Goal: Information Seeking & Learning: Compare options

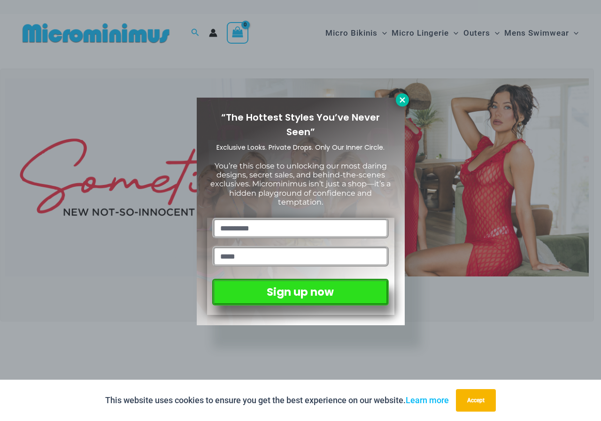
click at [400, 94] on button at bounding box center [402, 99] width 13 height 13
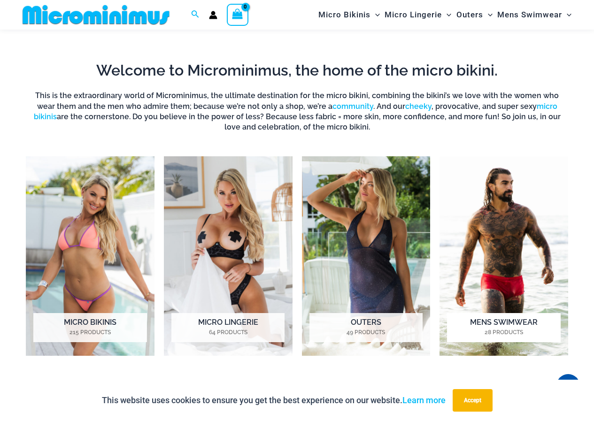
scroll to position [320, 0]
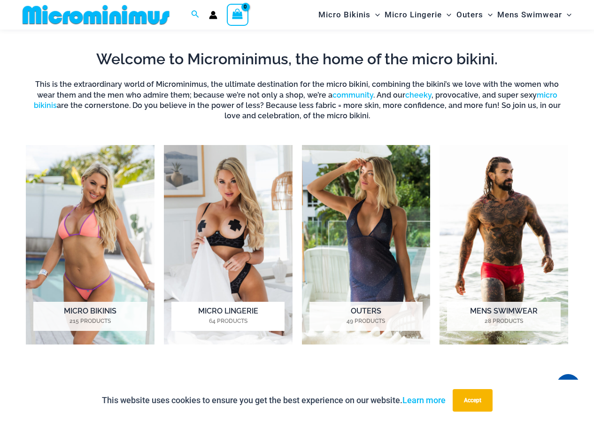
click at [226, 230] on img "Visit product category Micro Lingerie" at bounding box center [228, 245] width 129 height 200
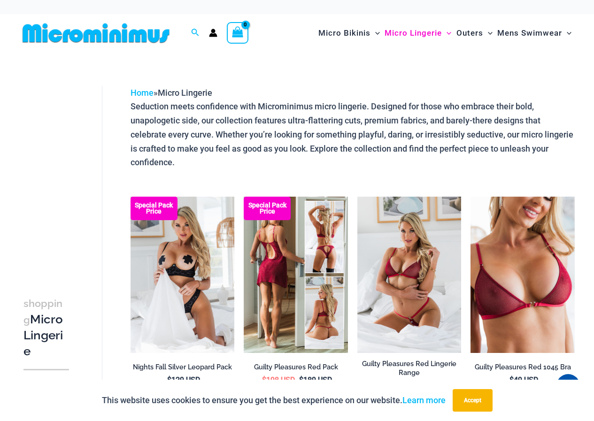
click at [280, 249] on img at bounding box center [296, 275] width 104 height 156
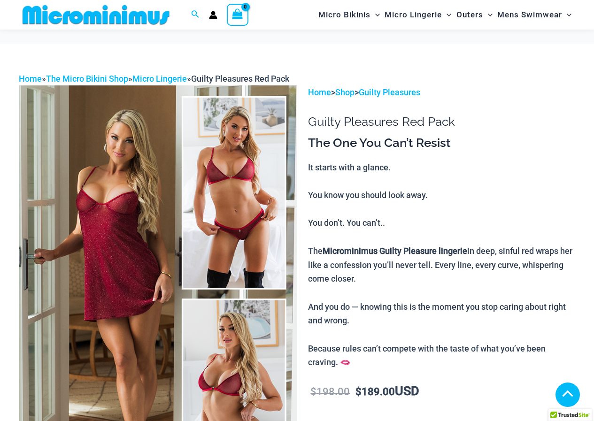
scroll to position [188, 0]
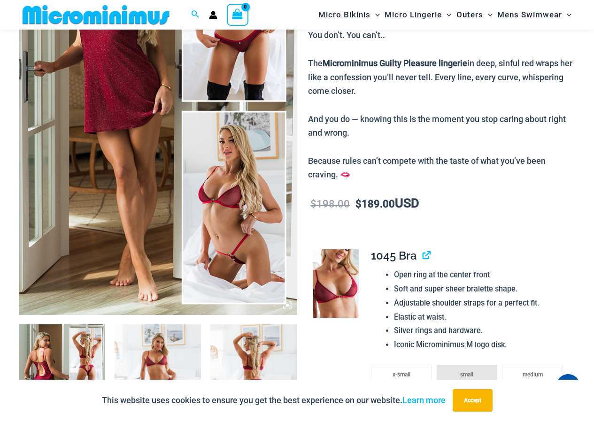
click at [221, 224] on img at bounding box center [158, 107] width 279 height 418
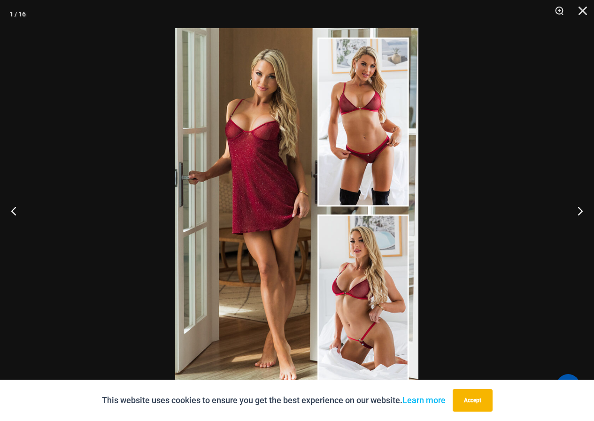
click at [471, 210] on div at bounding box center [297, 210] width 594 height 421
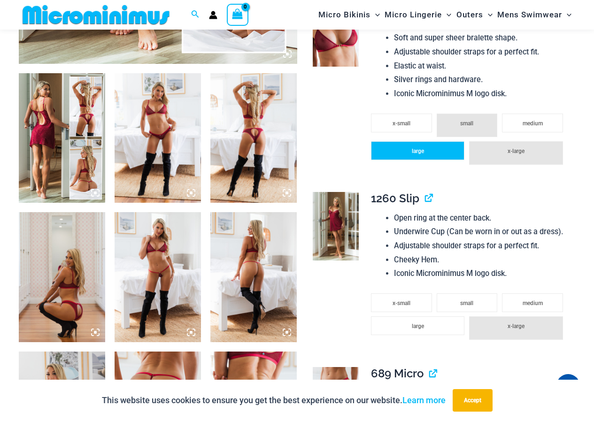
scroll to position [470, 0]
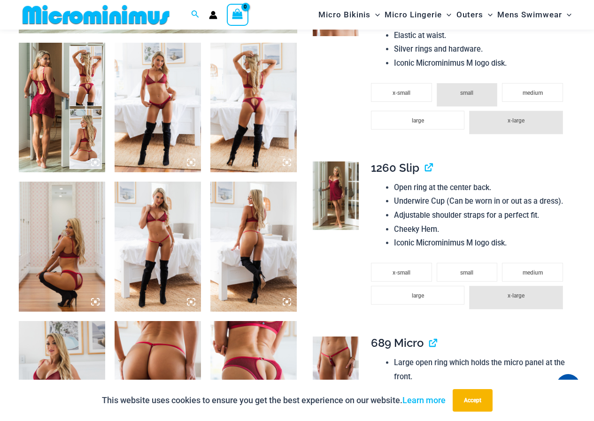
click at [154, 227] on img at bounding box center [158, 247] width 86 height 130
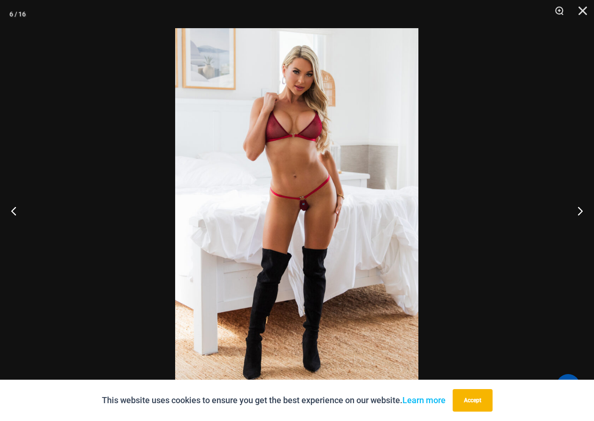
click at [304, 197] on img at bounding box center [296, 210] width 243 height 365
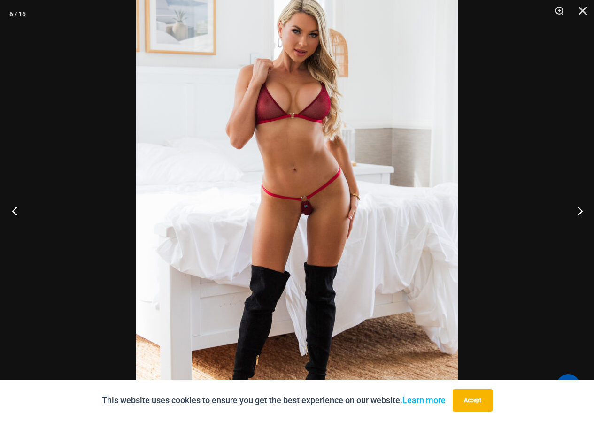
click at [14, 207] on button "Previous" at bounding box center [17, 210] width 35 height 47
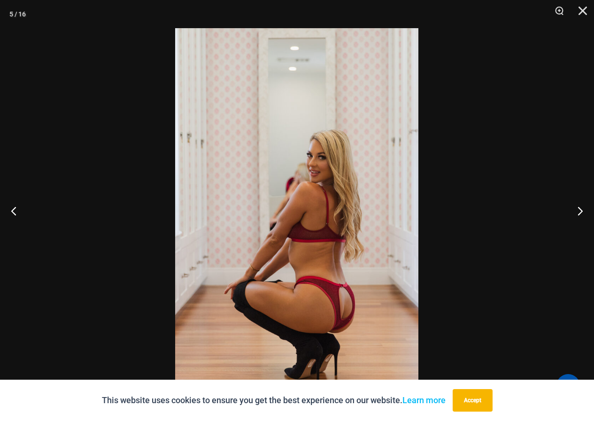
click at [289, 211] on img at bounding box center [296, 210] width 243 height 365
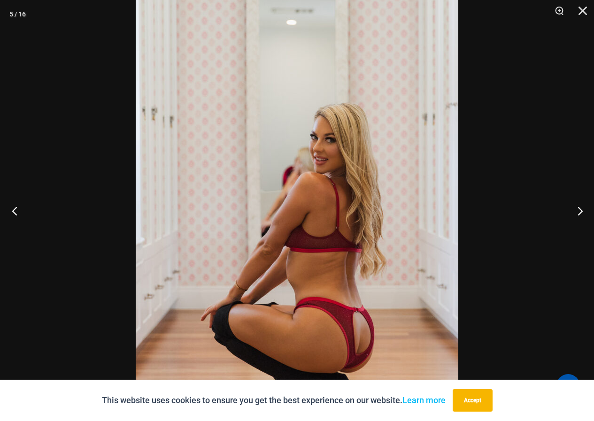
click at [14, 209] on button "Previous" at bounding box center [17, 210] width 35 height 47
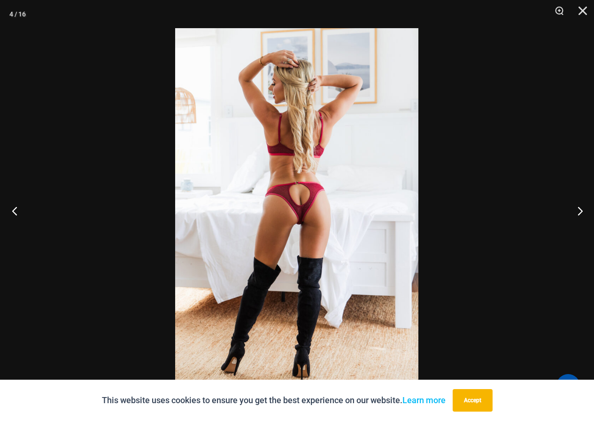
click at [18, 206] on button "Previous" at bounding box center [17, 210] width 35 height 47
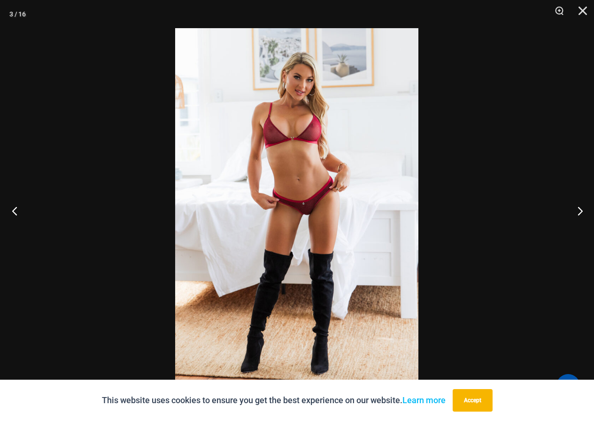
click at [18, 206] on button "Previous" at bounding box center [17, 210] width 35 height 47
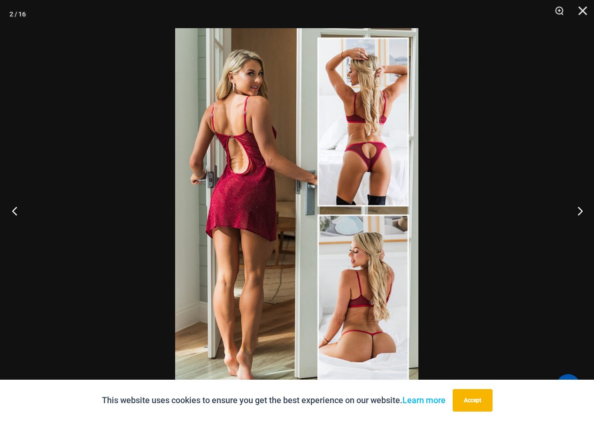
click at [18, 206] on button "Previous" at bounding box center [17, 210] width 35 height 47
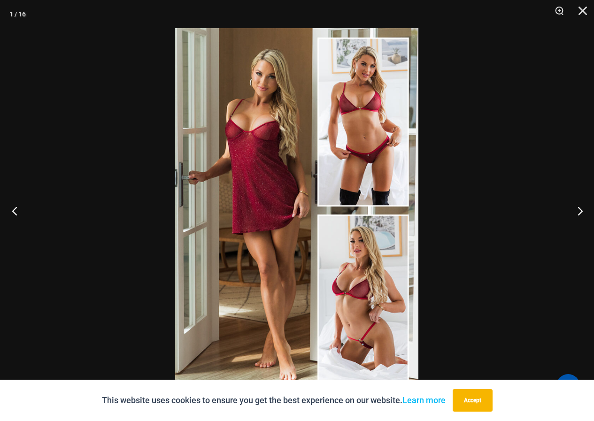
click at [10, 206] on button "Previous" at bounding box center [17, 210] width 35 height 47
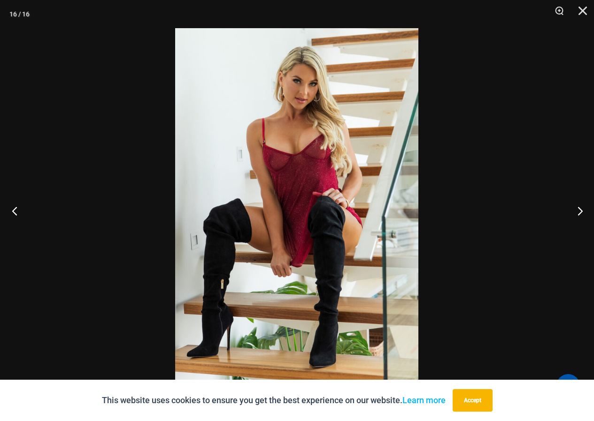
click at [10, 206] on button "Previous" at bounding box center [17, 210] width 35 height 47
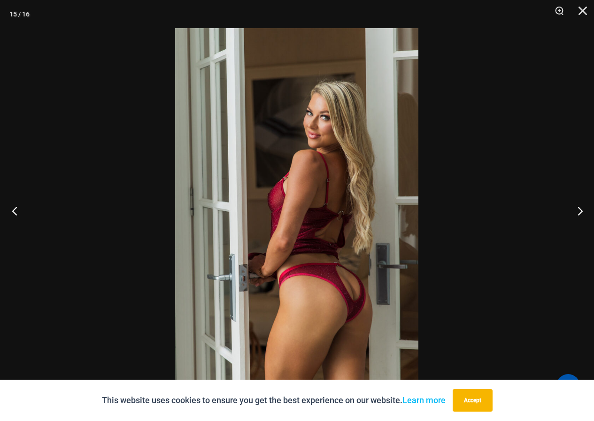
click at [10, 206] on button "Previous" at bounding box center [17, 210] width 35 height 47
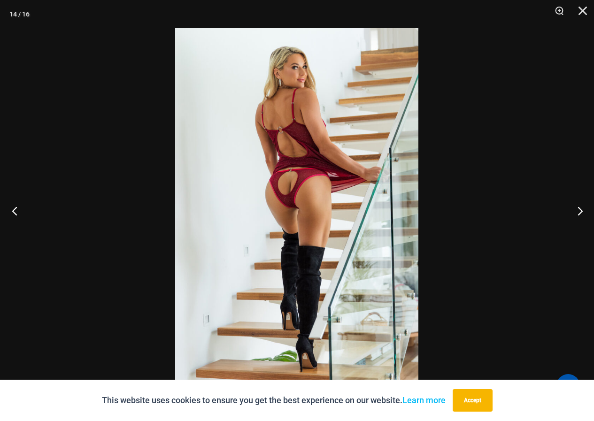
click at [17, 209] on button "Previous" at bounding box center [17, 210] width 35 height 47
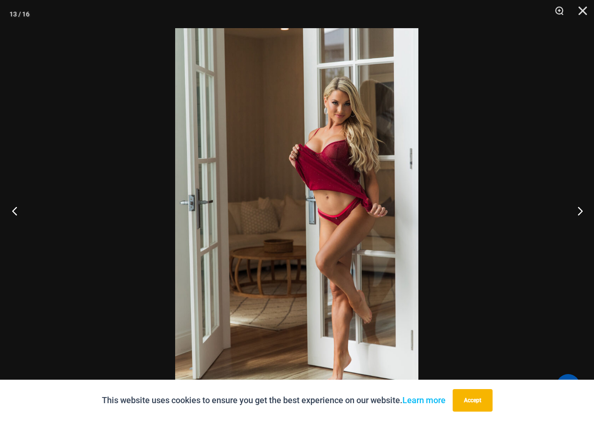
click at [21, 207] on button "Previous" at bounding box center [17, 210] width 35 height 47
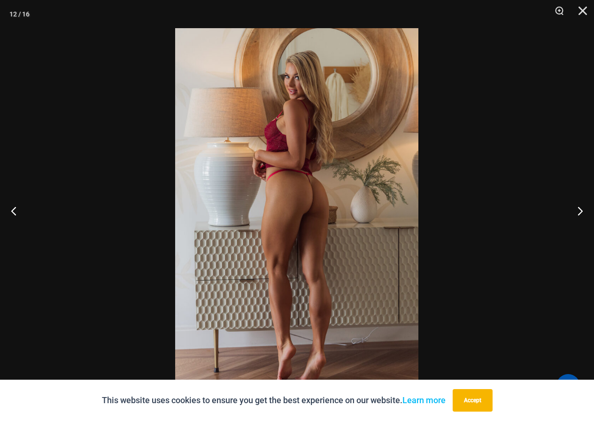
click at [288, 190] on img at bounding box center [296, 210] width 243 height 365
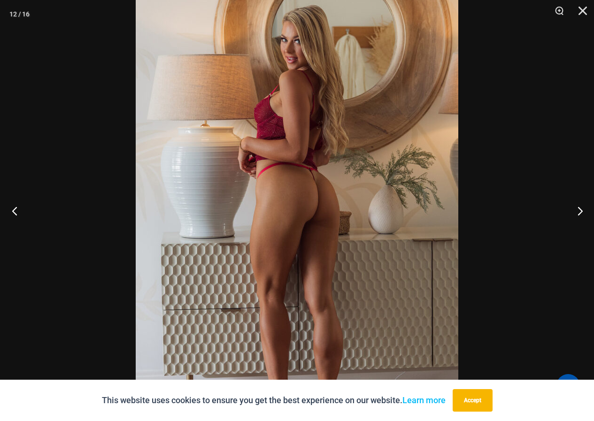
click at [15, 210] on button "Previous" at bounding box center [17, 210] width 35 height 47
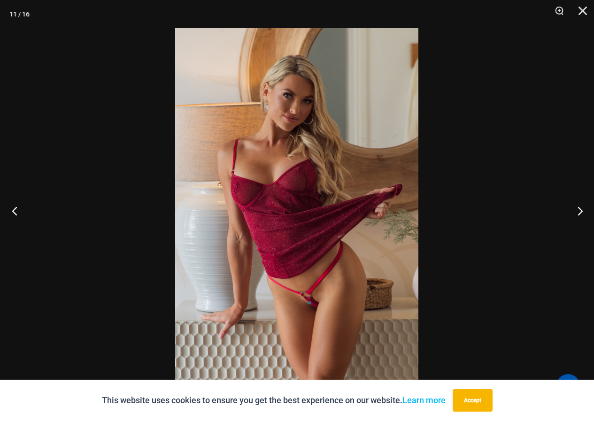
click at [24, 210] on button "Previous" at bounding box center [17, 210] width 35 height 47
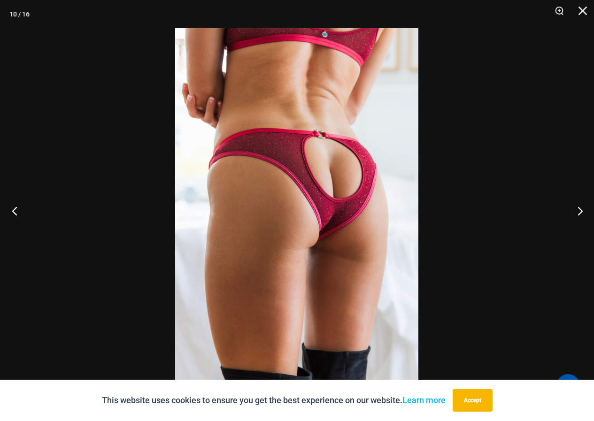
click at [26, 211] on button "Previous" at bounding box center [17, 210] width 35 height 47
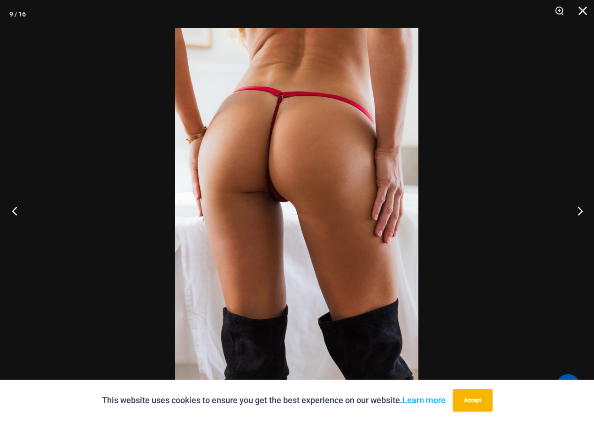
click at [16, 208] on button "Previous" at bounding box center [17, 210] width 35 height 47
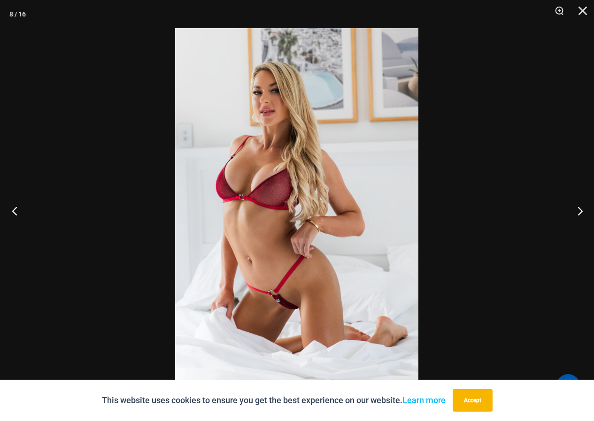
click at [16, 208] on button "Previous" at bounding box center [17, 210] width 35 height 47
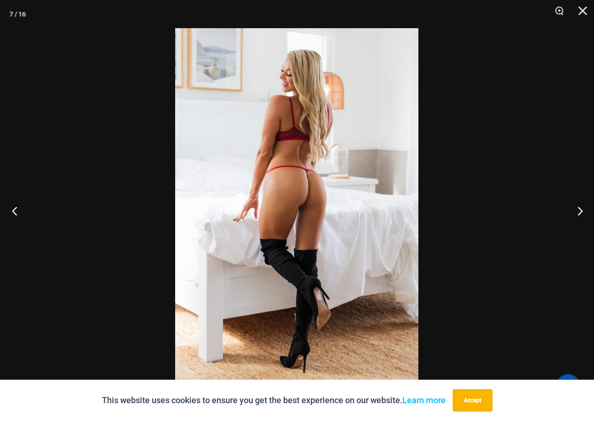
click at [16, 208] on button "Previous" at bounding box center [17, 210] width 35 height 47
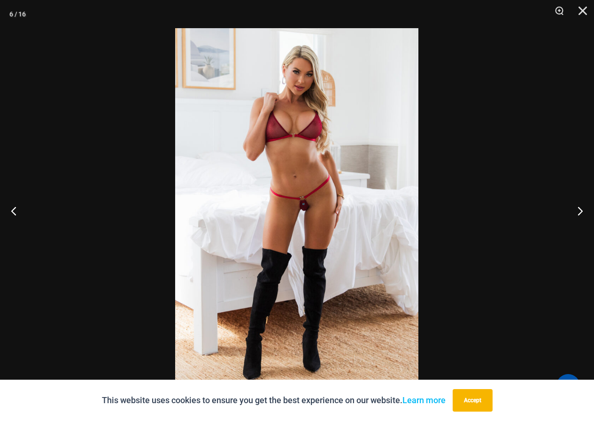
click at [318, 194] on img at bounding box center [296, 210] width 243 height 365
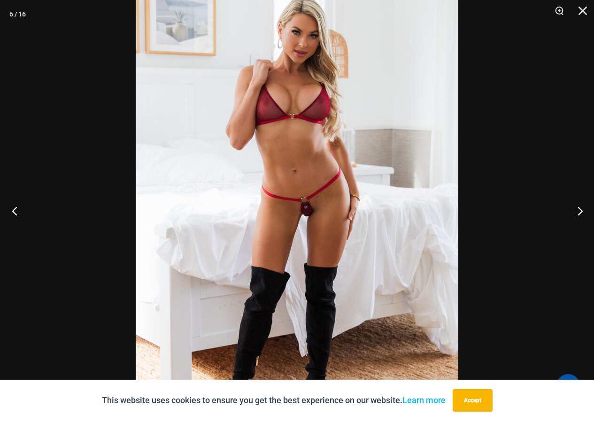
click at [13, 210] on button "Previous" at bounding box center [17, 210] width 35 height 47
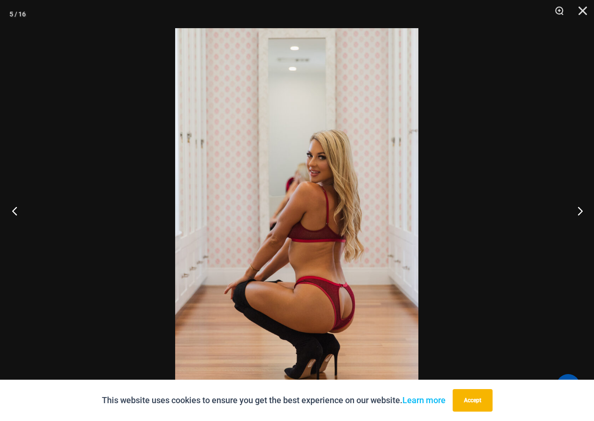
click at [13, 210] on button "Previous" at bounding box center [17, 210] width 35 height 47
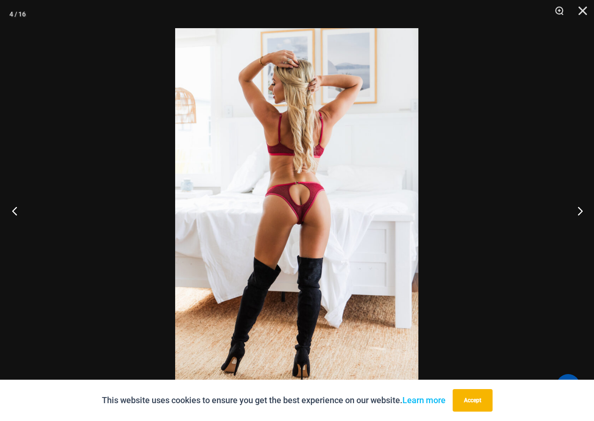
click at [14, 210] on button "Previous" at bounding box center [17, 210] width 35 height 47
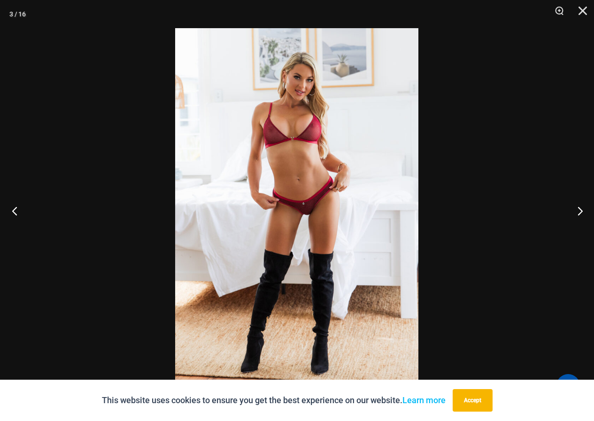
click at [15, 210] on button "Previous" at bounding box center [17, 210] width 35 height 47
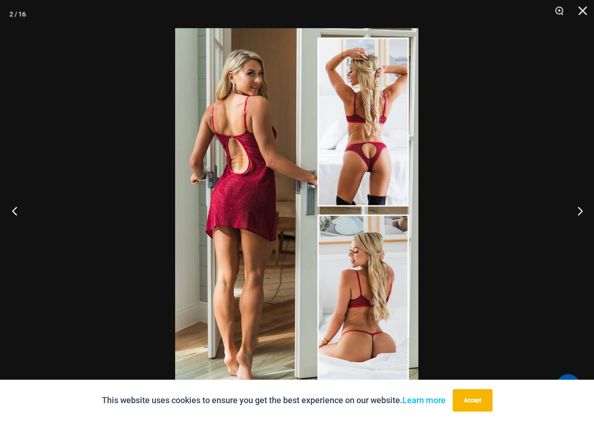
click at [17, 208] on button "Previous" at bounding box center [17, 210] width 35 height 47
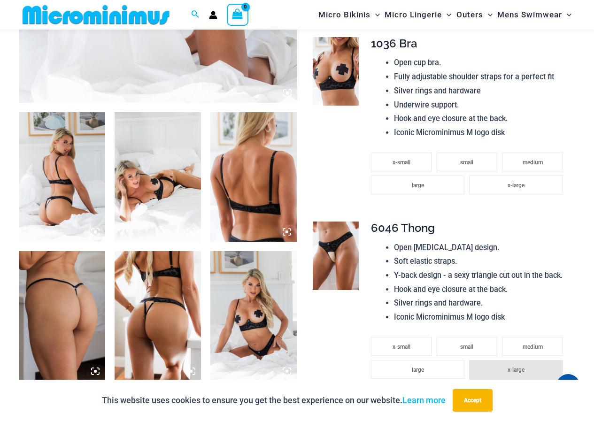
scroll to position [414, 0]
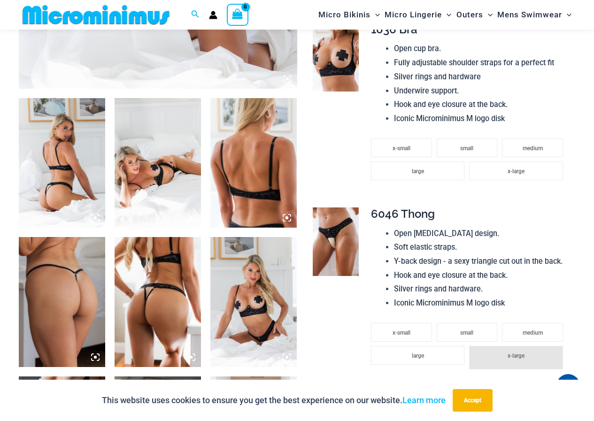
click at [249, 285] on img at bounding box center [253, 302] width 86 height 130
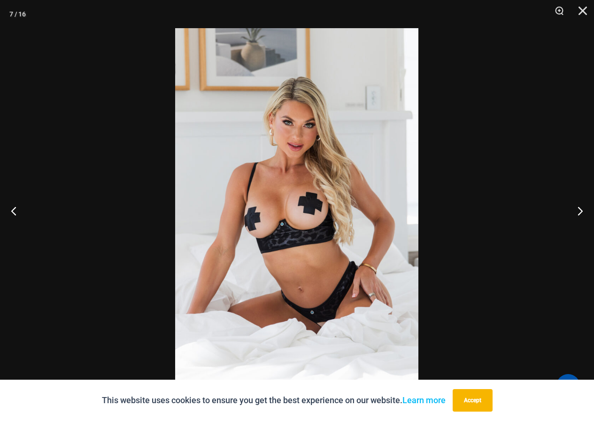
click at [304, 221] on img at bounding box center [296, 210] width 243 height 365
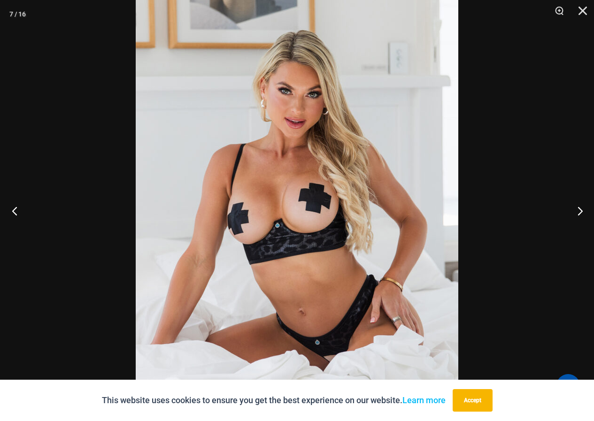
click at [13, 207] on button "Previous" at bounding box center [17, 210] width 35 height 47
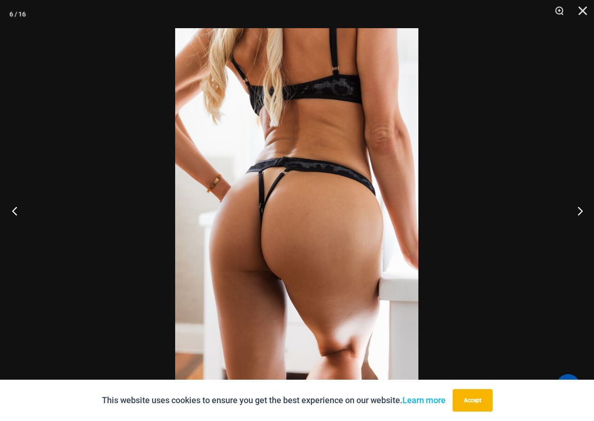
click at [14, 207] on button "Previous" at bounding box center [17, 210] width 35 height 47
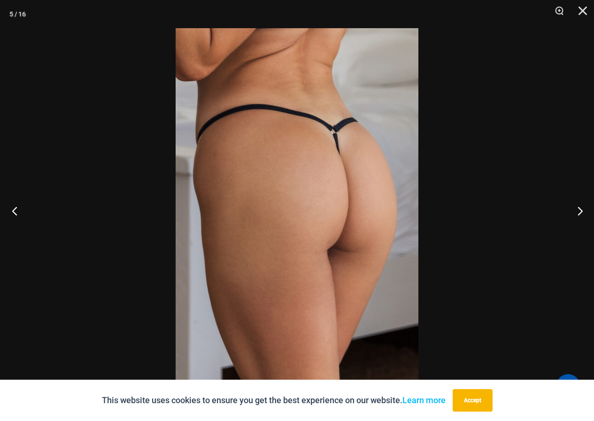
click at [14, 207] on button "Previous" at bounding box center [17, 210] width 35 height 47
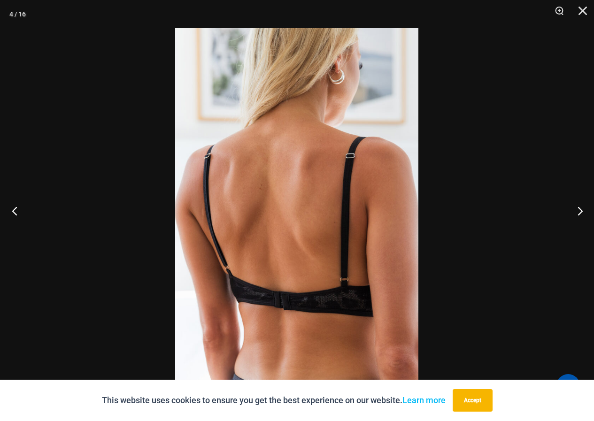
click at [16, 206] on button "Previous" at bounding box center [17, 210] width 35 height 47
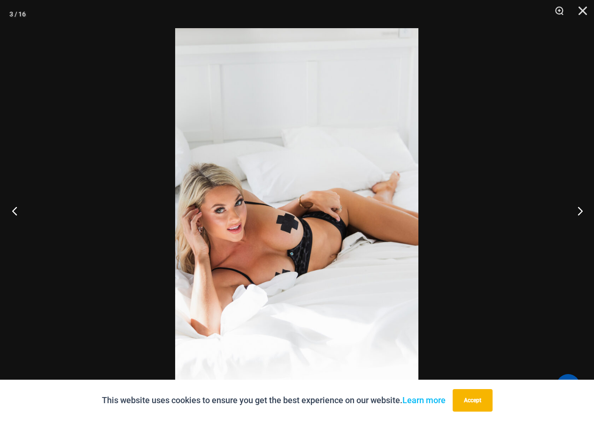
click at [17, 205] on button "Previous" at bounding box center [17, 210] width 35 height 47
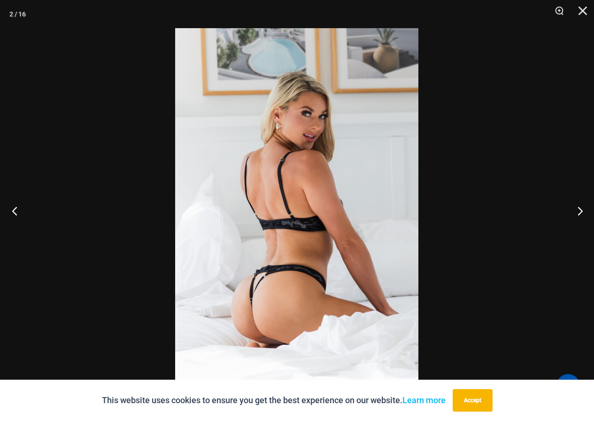
click at [18, 204] on button "Previous" at bounding box center [17, 210] width 35 height 47
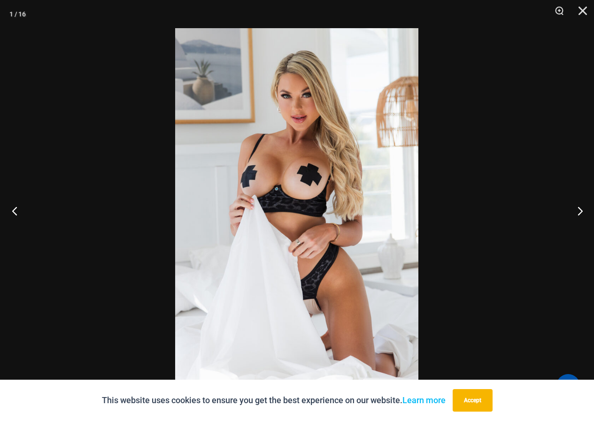
click at [19, 204] on button "Previous" at bounding box center [17, 210] width 35 height 47
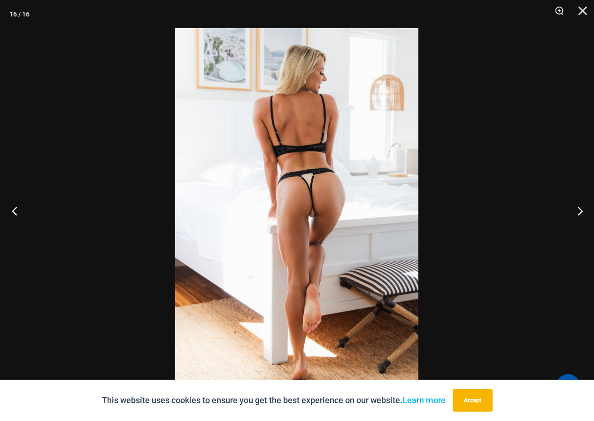
click at [19, 204] on button "Previous" at bounding box center [17, 210] width 35 height 47
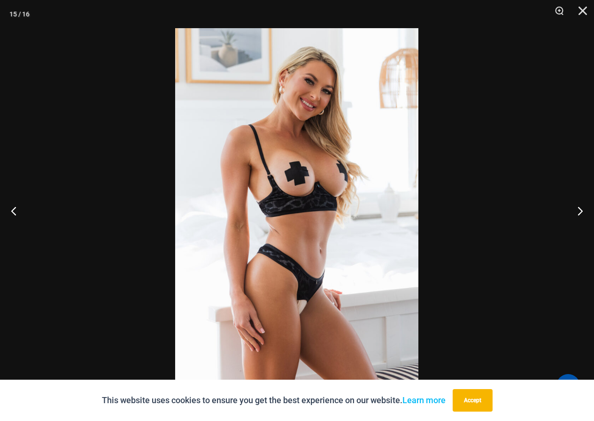
click at [287, 176] on img at bounding box center [296, 210] width 243 height 365
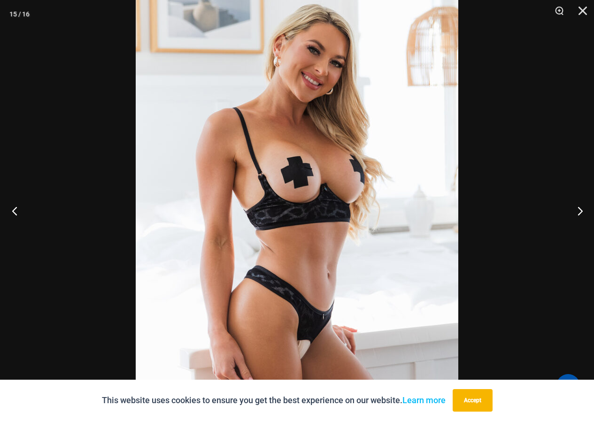
click at [15, 208] on button "Previous" at bounding box center [17, 210] width 35 height 47
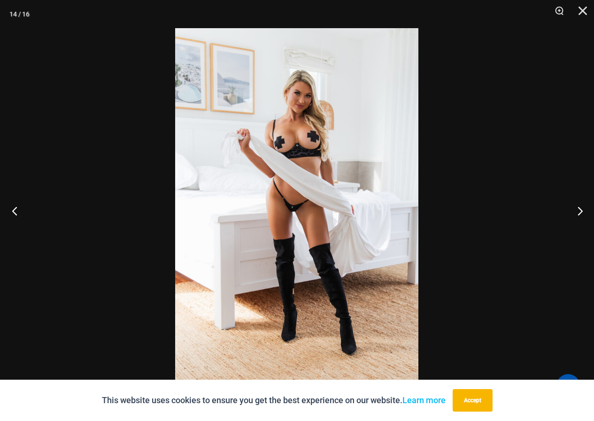
click at [16, 207] on button "Previous" at bounding box center [17, 210] width 35 height 47
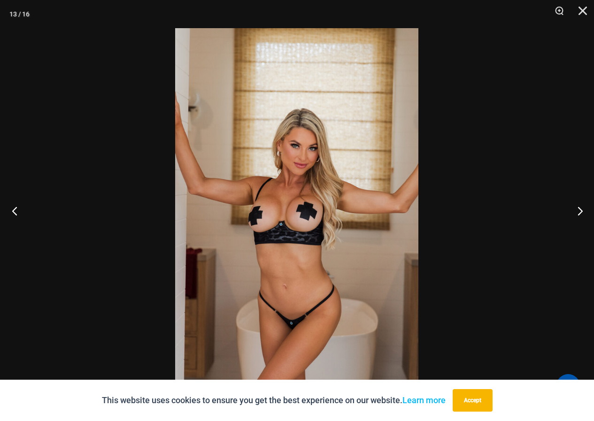
click at [16, 207] on button "Previous" at bounding box center [17, 210] width 35 height 47
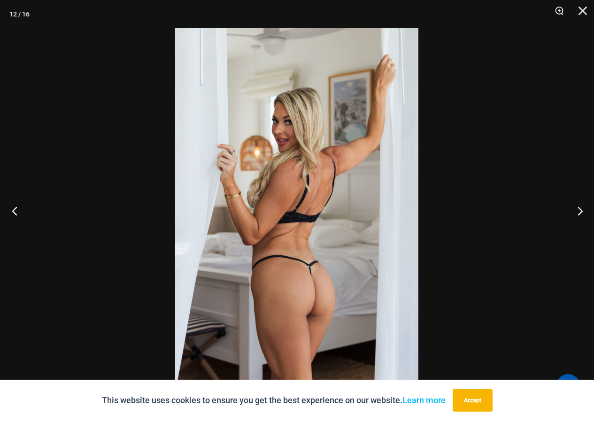
click at [16, 207] on button "Previous" at bounding box center [17, 210] width 35 height 47
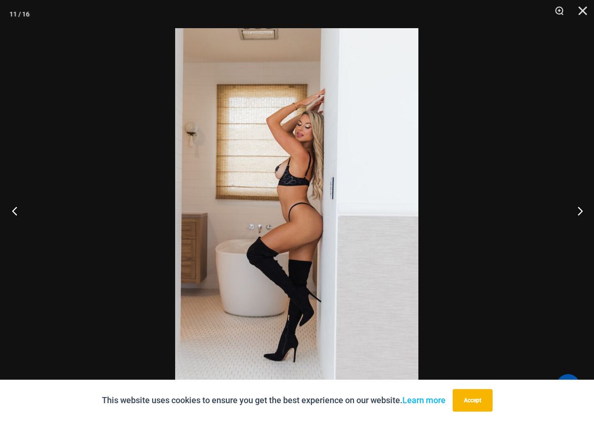
click at [16, 207] on button "Previous" at bounding box center [17, 210] width 35 height 47
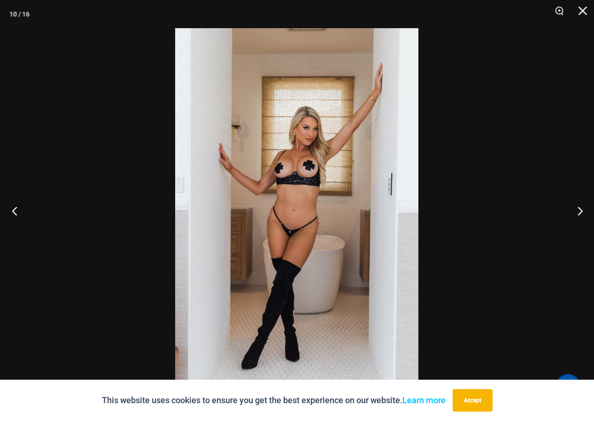
click at [16, 207] on button "Previous" at bounding box center [17, 210] width 35 height 47
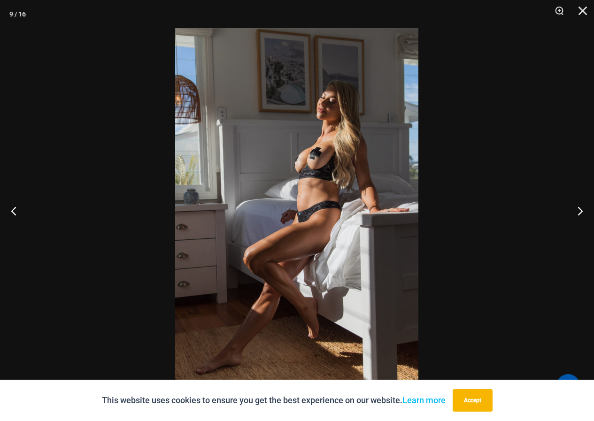
click at [265, 153] on img at bounding box center [296, 210] width 243 height 365
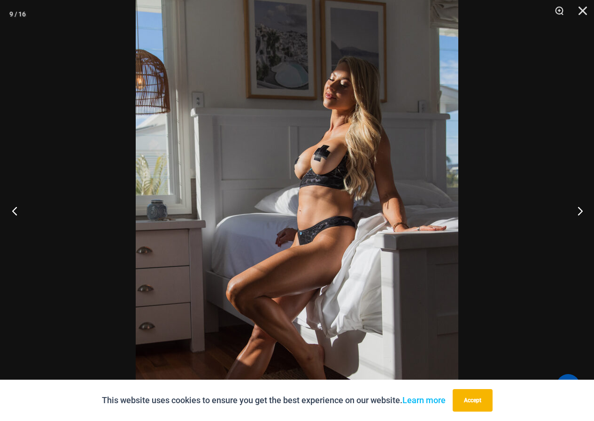
click at [14, 208] on button "Previous" at bounding box center [17, 210] width 35 height 47
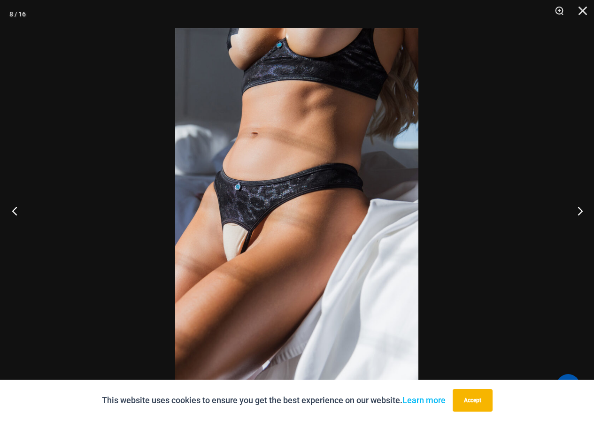
click at [16, 206] on button "Previous" at bounding box center [17, 210] width 35 height 47
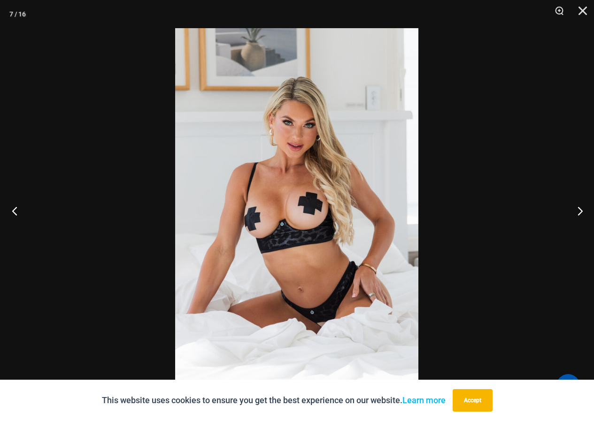
click at [16, 206] on button "Previous" at bounding box center [17, 210] width 35 height 47
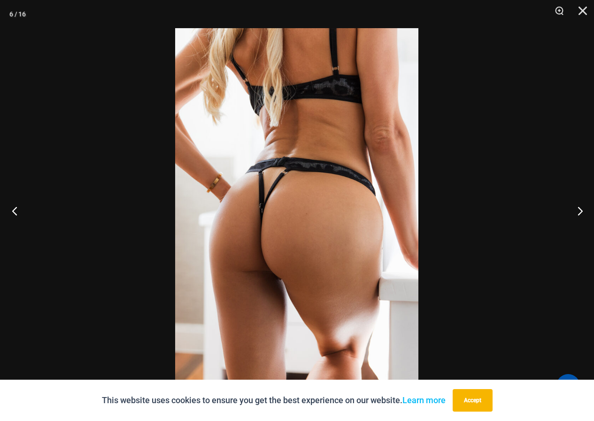
click at [16, 205] on button "Previous" at bounding box center [17, 210] width 35 height 47
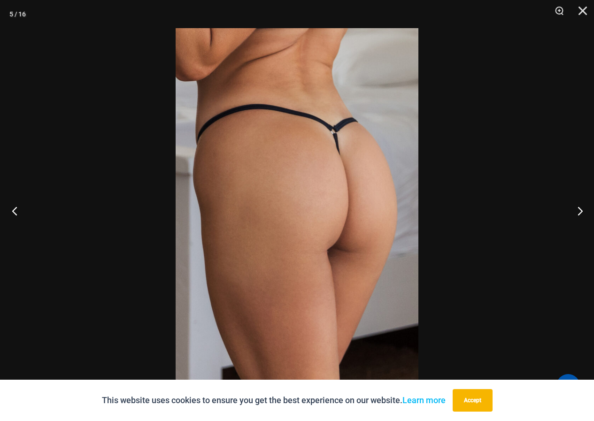
click at [16, 205] on button "Previous" at bounding box center [17, 210] width 35 height 47
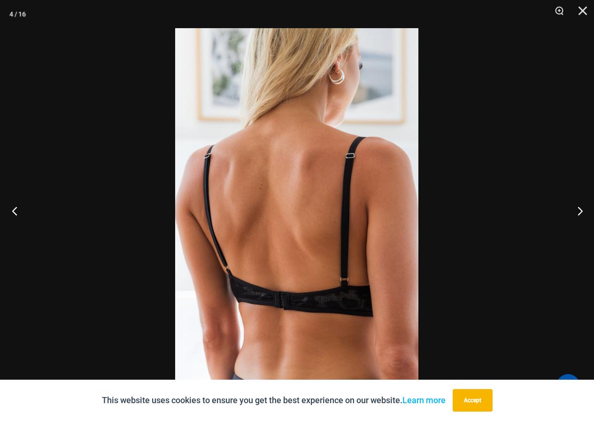
click at [12, 209] on button "Previous" at bounding box center [17, 210] width 35 height 47
